Goal: Contribute content: Contribute content

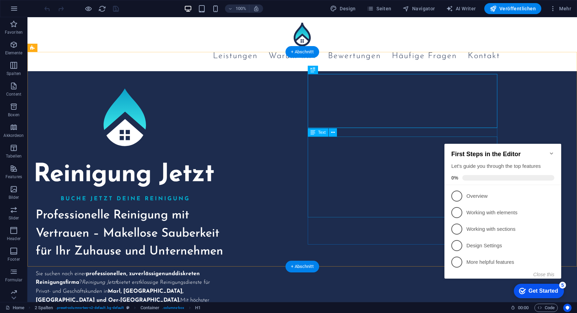
click at [225, 269] on div "Sie suchen nach einer professionellen, zuverlässigen und diskreten Reinigungsfi…" at bounding box center [131, 314] width 190 height 90
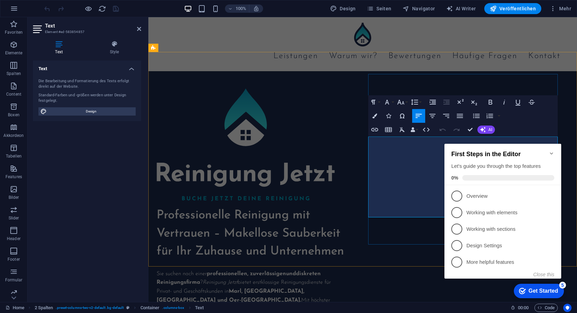
click at [346, 269] on p "Sie suchen nach einer professionellen, zuverlässigen und diskreten Reinigungsfi…" at bounding box center [252, 295] width 190 height 53
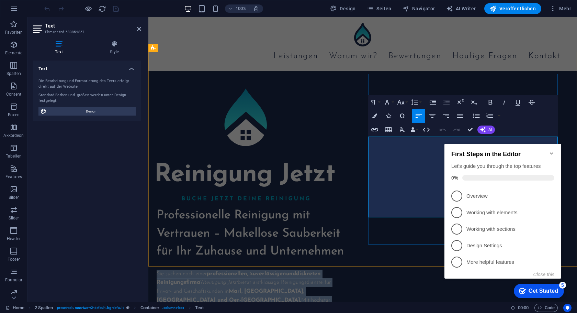
click at [346, 269] on p "Sie suchen nach einer professionellen, zuverlässigen und diskreten Reinigungsfi…" at bounding box center [252, 295] width 190 height 53
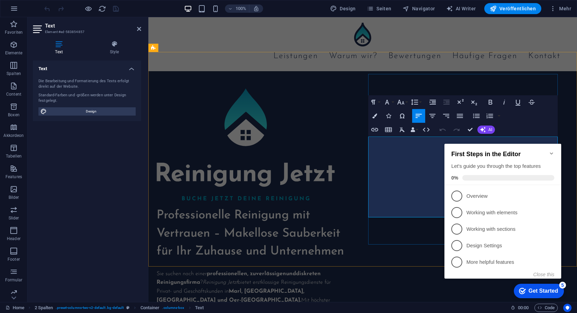
click at [346, 269] on p "Sie suchen nach einer professionellen, zuverlässigen und diskreten Reinigungsfi…" at bounding box center [252, 295] width 190 height 53
click at [99, 111] on span "Design" at bounding box center [91, 111] width 85 height 8
select select "ease-in-out"
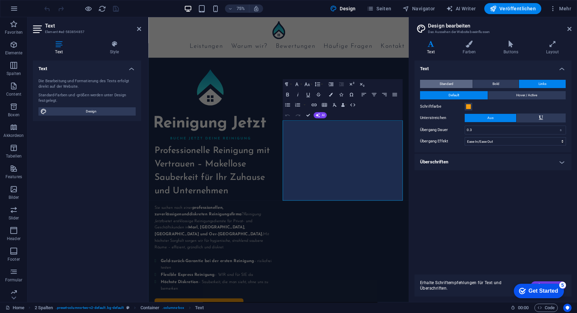
click at [443, 85] on span "Standard" at bounding box center [447, 84] width 14 height 8
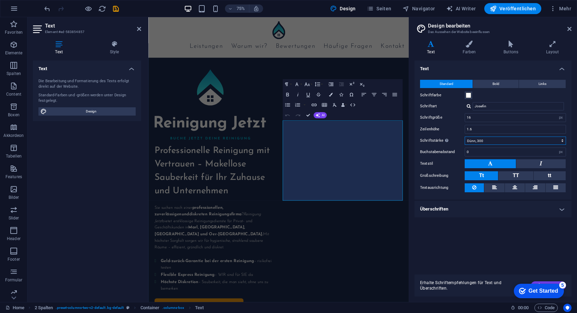
click at [489, 140] on select "Fein, 100 Extra-dünn, 200 Dünn, 300 Normal, 400 Medium, 500 Halb-fett, 600 Fett…" at bounding box center [515, 140] width 101 height 8
select select "400"
click at [465, 136] on select "Fein, 100 Extra-dünn, 200 Dünn, 300 Normal, 400 Medium, 500 Halb-fett, 600 Fett…" at bounding box center [515, 140] width 101 height 8
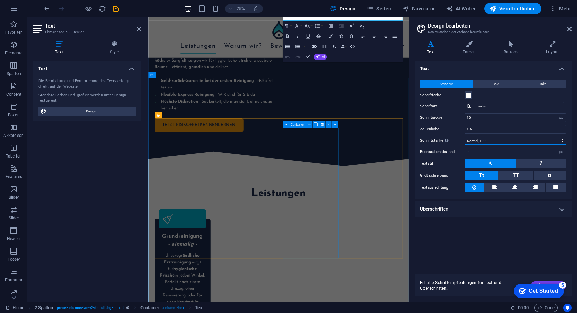
scroll to position [239, 0]
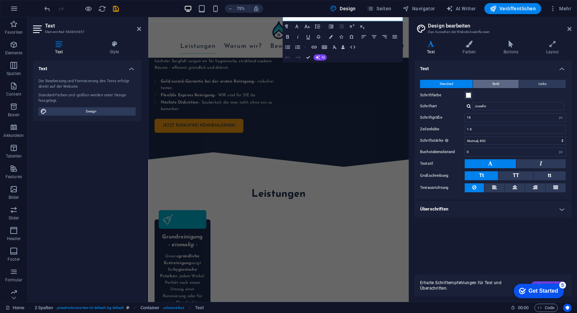
click at [496, 82] on span "Bold" at bounding box center [496, 84] width 7 height 8
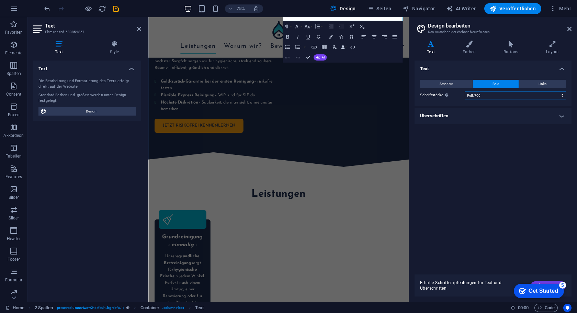
click at [486, 96] on select "Fein, 100 Extra-dünn, 200 Dünn, 300 Normal, 400 Medium, 500 Halb-fett, 600 Fett…" at bounding box center [515, 95] width 101 height 8
click at [138, 29] on icon at bounding box center [139, 28] width 4 height 5
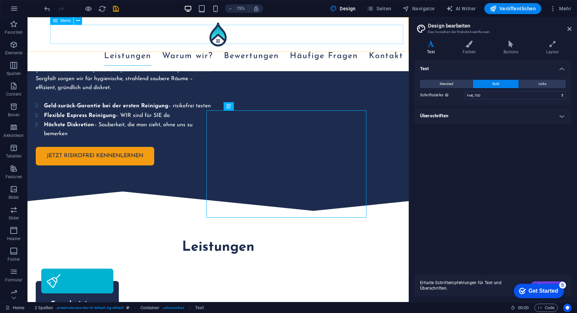
scroll to position [44, 0]
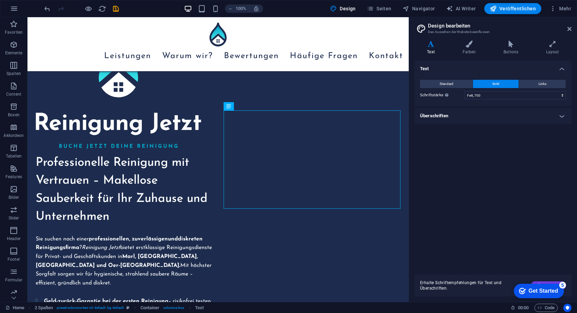
click at [573, 29] on aside "Design bearbeiten Das Aussehen der Website beeinflussen Varianten Text Farben B…" at bounding box center [493, 159] width 168 height 284
click at [571, 29] on icon at bounding box center [570, 28] width 4 height 5
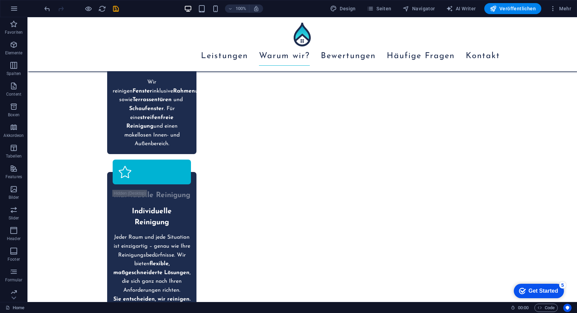
scroll to position [726, 0]
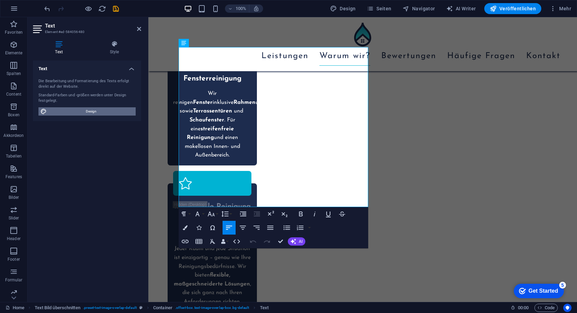
click at [88, 110] on span "Design" at bounding box center [91, 111] width 85 height 8
select select "px"
select select "400"
select select "px"
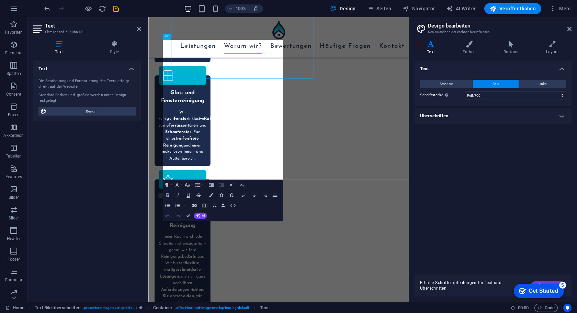
scroll to position [834, 0]
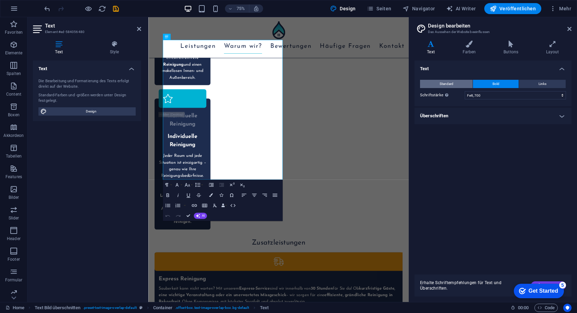
click at [463, 85] on button "Standard" at bounding box center [446, 84] width 53 height 8
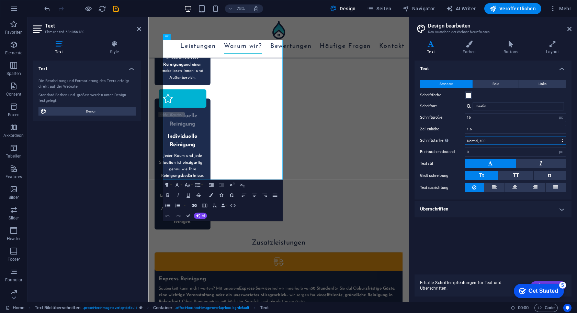
click at [487, 141] on select "Fein, 100 Extra-dünn, 200 Dünn, 300 Normal, 400 Medium, 500 Halb-fett, 600 Fett…" at bounding box center [515, 140] width 101 height 8
click at [490, 85] on button "Bold" at bounding box center [496, 84] width 46 height 8
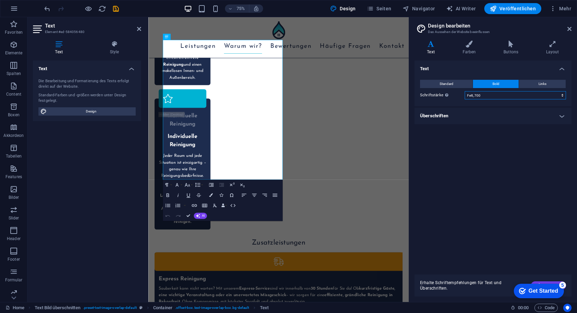
click at [476, 98] on select "Fein, 100 Extra-dünn, 200 Dünn, 300 Normal, 400 Medium, 500 Halb-fett, 600 Fett…" at bounding box center [515, 95] width 101 height 8
click at [465, 91] on select "Fein, 100 Extra-dünn, 200 Dünn, 300 Normal, 400 Medium, 500 Halb-fett, 600 Fett…" at bounding box center [515, 95] width 101 height 8
click at [481, 96] on select "Fein, 100 Extra-dünn, 200 Dünn, 300 Normal, 400 Medium, 500 Halb-fett, 600 Fett…" at bounding box center [515, 95] width 101 height 8
click at [465, 91] on select "Fein, 100 Extra-dünn, 200 Dünn, 300 Normal, 400 Medium, 500 Halb-fett, 600 Fett…" at bounding box center [515, 95] width 101 height 8
click at [470, 163] on div "Text Standard Bold Links Schriftfarbe Schriftart Josefin Schriftgröße 16 rem px…" at bounding box center [493, 164] width 157 height 208
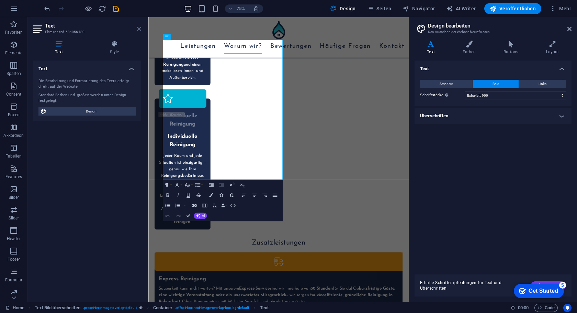
click at [138, 29] on icon at bounding box center [139, 28] width 4 height 5
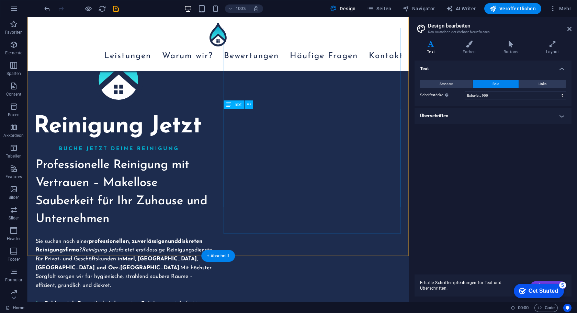
scroll to position [46, 0]
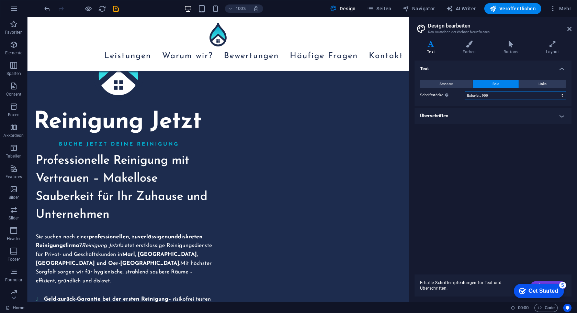
click at [480, 98] on select "Fein, 100 Extra-dünn, 200 Dünn, 300 Normal, 400 Medium, 500 Halb-fett, 600 Fett…" at bounding box center [515, 95] width 101 height 8
click at [465, 91] on select "Fein, 100 Extra-dünn, 200 Dünn, 300 Normal, 400 Medium, 500 Halb-fett, 600 Fett…" at bounding box center [515, 95] width 101 height 8
click at [472, 97] on select "Fein, 100 Extra-dünn, 200 Dünn, 300 Normal, 400 Medium, 500 Halb-fett, 600 Fett…" at bounding box center [515, 95] width 101 height 8
click at [465, 91] on select "Fein, 100 Extra-dünn, 200 Dünn, 300 Normal, 400 Medium, 500 Halb-fett, 600 Fett…" at bounding box center [515, 95] width 101 height 8
click at [479, 95] on select "Fein, 100 Extra-dünn, 200 Dünn, 300 Normal, 400 Medium, 500 Halb-fett, 600 Fett…" at bounding box center [515, 95] width 101 height 8
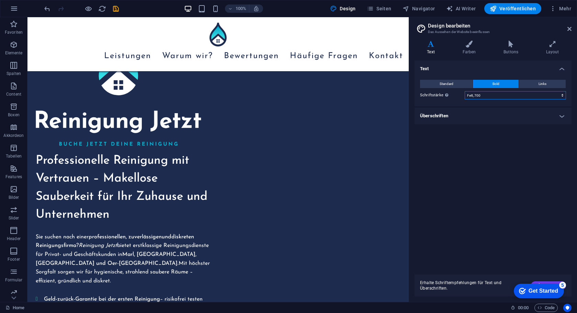
click at [465, 91] on select "Fein, 100 Extra-dünn, 200 Dünn, 300 Normal, 400 Medium, 500 Halb-fett, 600 Fett…" at bounding box center [515, 95] width 101 height 8
click at [477, 96] on select "Fein, 100 Extra-dünn, 200 Dünn, 300 Normal, 400 Medium, 500 Halb-fett, 600 Fett…" at bounding box center [515, 95] width 101 height 8
select select "800"
click at [465, 91] on select "Fein, 100 Extra-dünn, 200 Dünn, 300 Normal, 400 Medium, 500 Halb-fett, 600 Fett…" at bounding box center [515, 95] width 101 height 8
click at [479, 169] on div "Text Standard Bold Links Schriftfarbe Schriftart Josefin Schriftgröße 16 rem px…" at bounding box center [493, 164] width 157 height 208
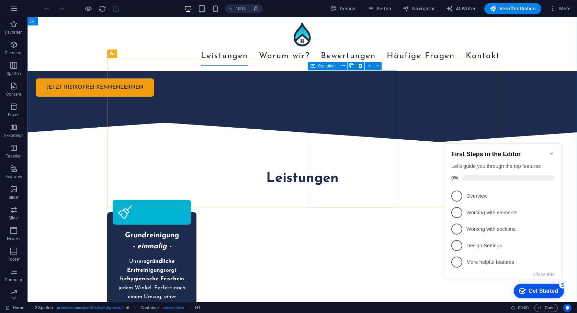
scroll to position [289, 0]
